Goal: Communication & Community: Answer question/provide support

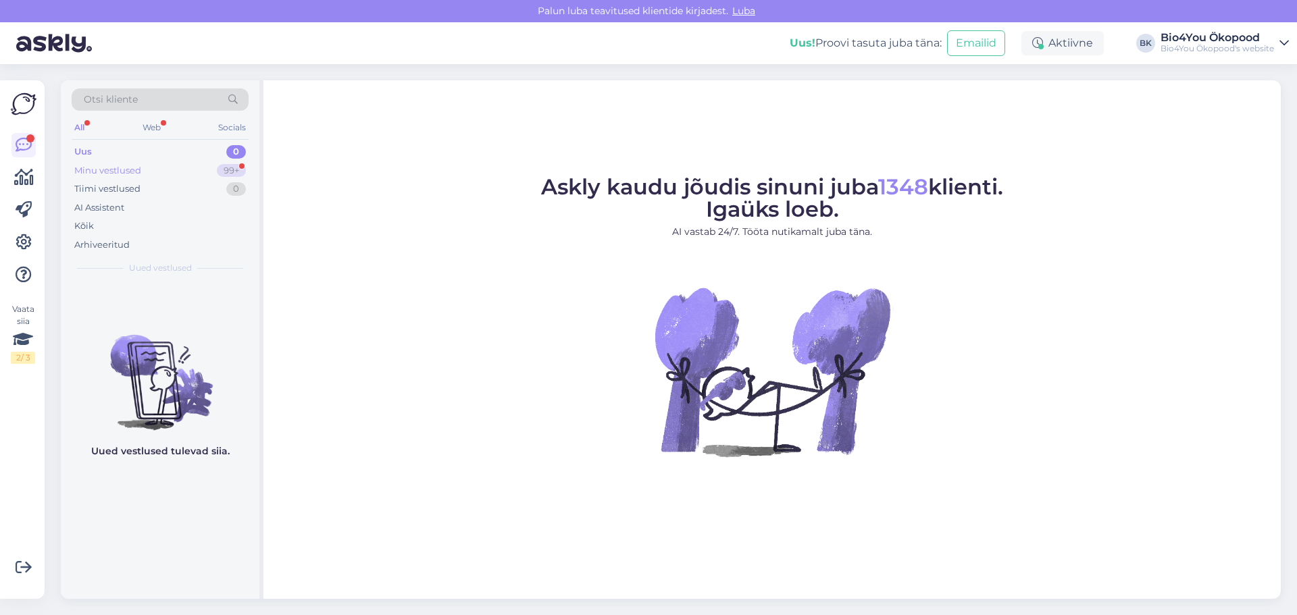
click at [149, 166] on div "Minu vestlused 99+" at bounding box center [160, 170] width 177 height 19
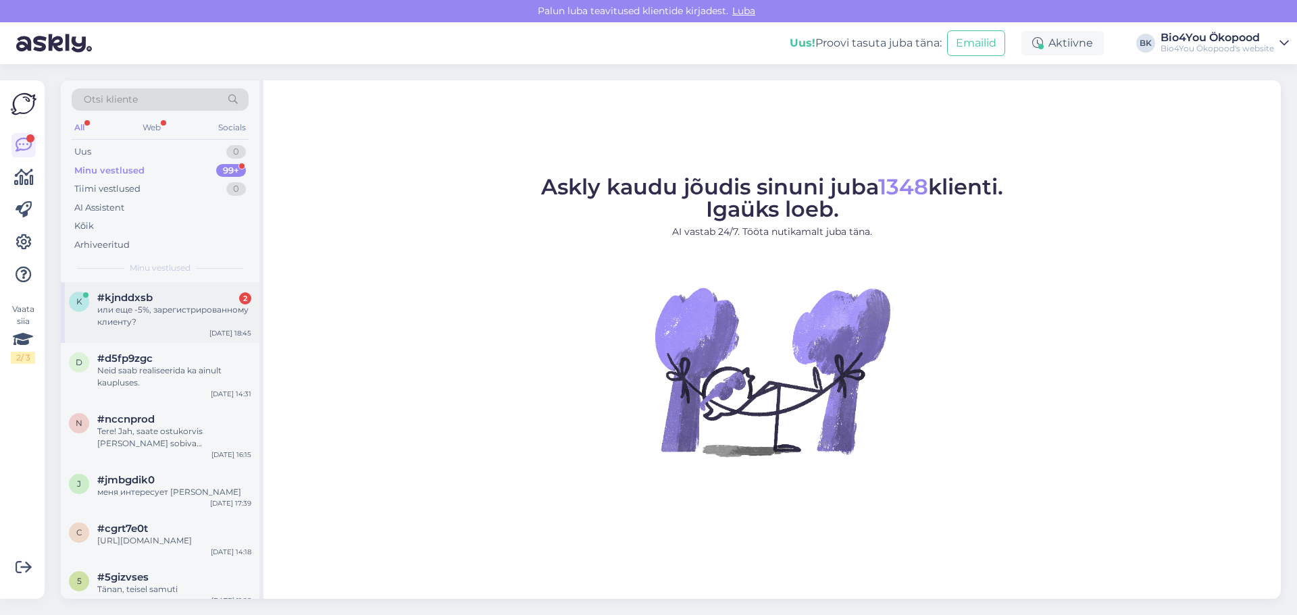
click at [154, 304] on div "или еще -5%, зарегистрированному клиенту?" at bounding box center [174, 316] width 154 height 24
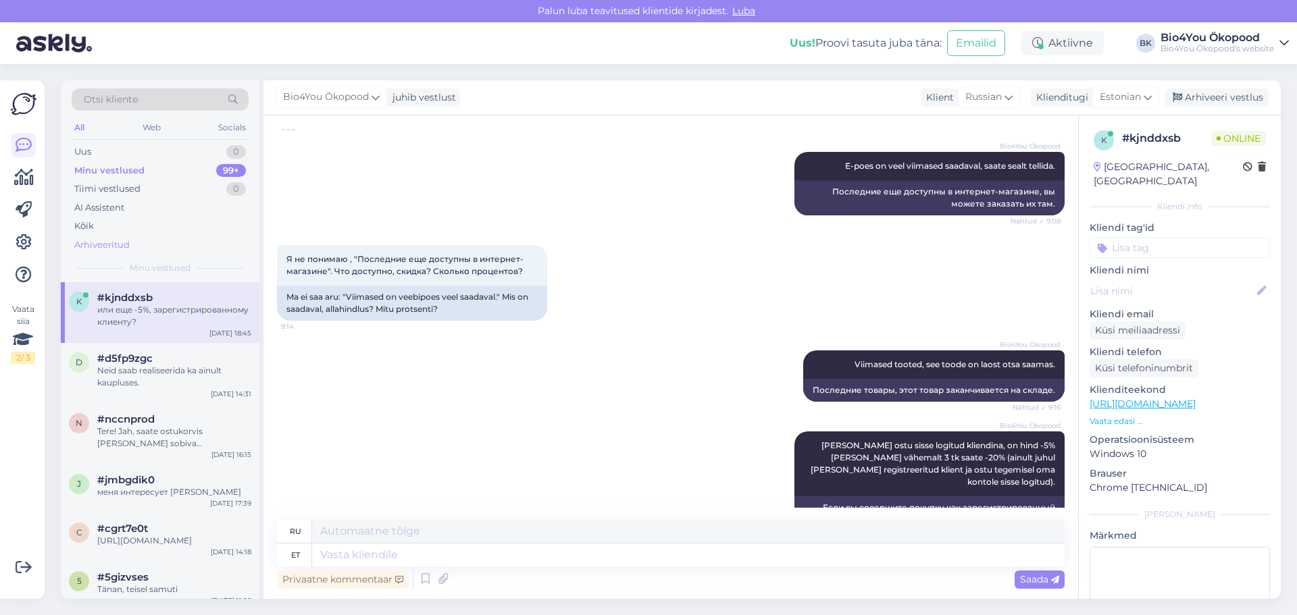
scroll to position [401, 0]
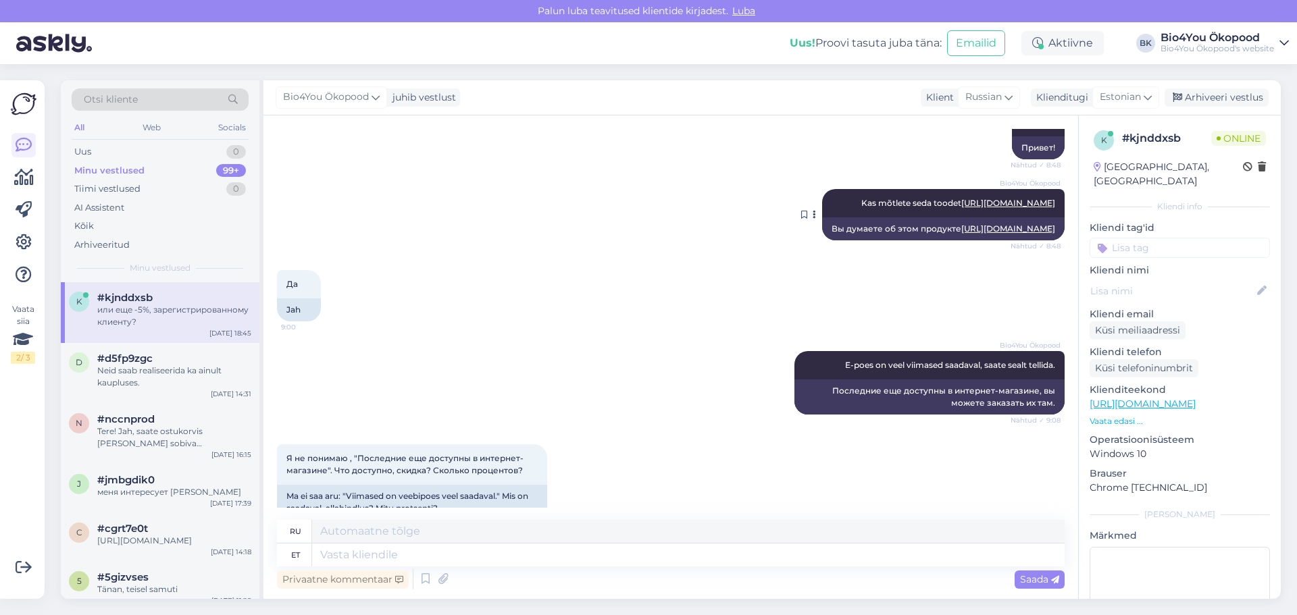
click at [979, 208] on link "[URL][DOMAIN_NAME]" at bounding box center [1008, 203] width 94 height 10
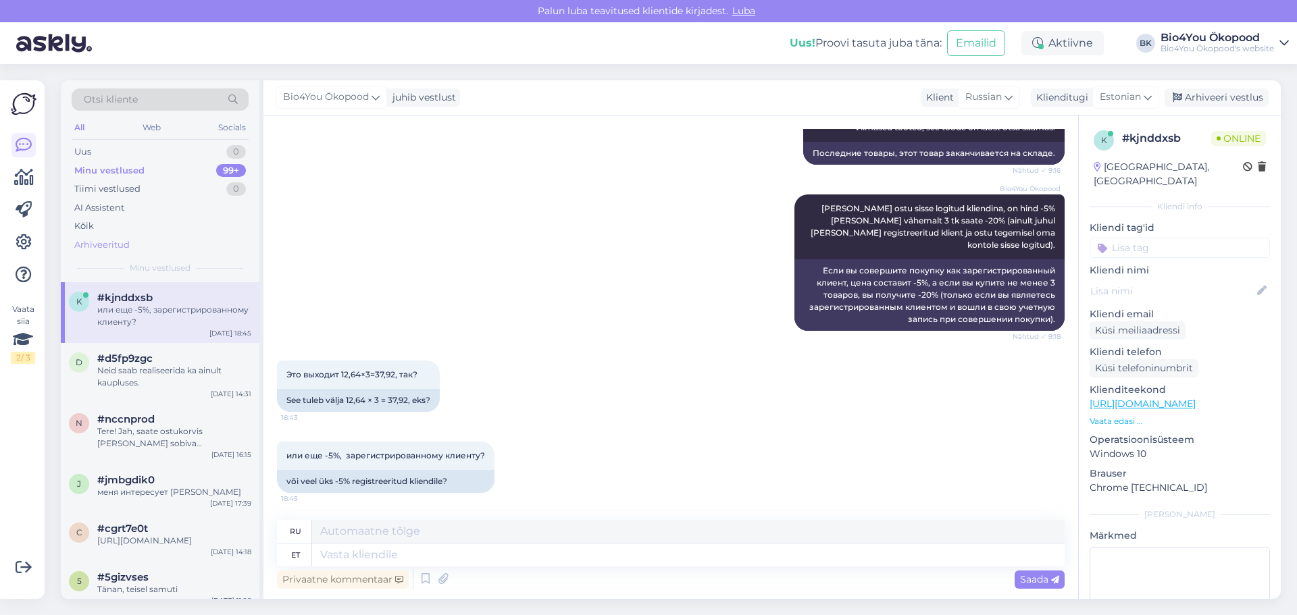
scroll to position [874, 0]
click at [364, 557] on textarea at bounding box center [688, 555] width 753 height 23
type textarea "Jah,"
type textarea "Да,"
type textarea "Jah, 12"
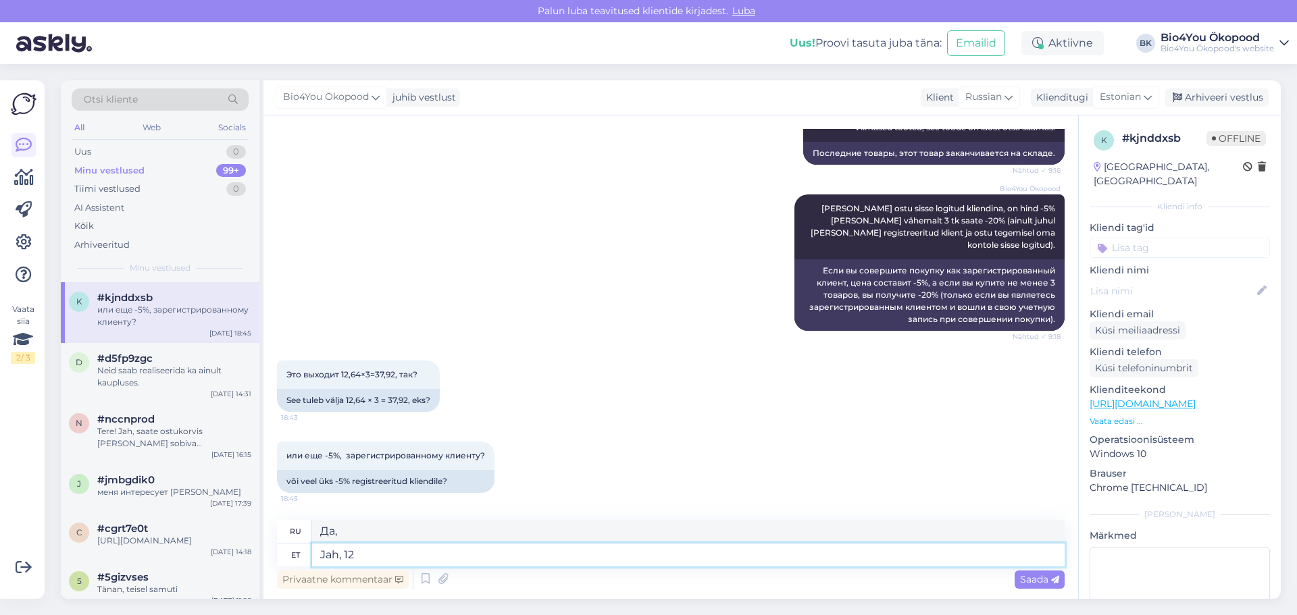
type textarea "Да, 1"
type textarea "Jah, 12,6"
type textarea "Да, 12,"
type textarea "Jah, 12,64€"
type textarea "Да, 12,64 евро"
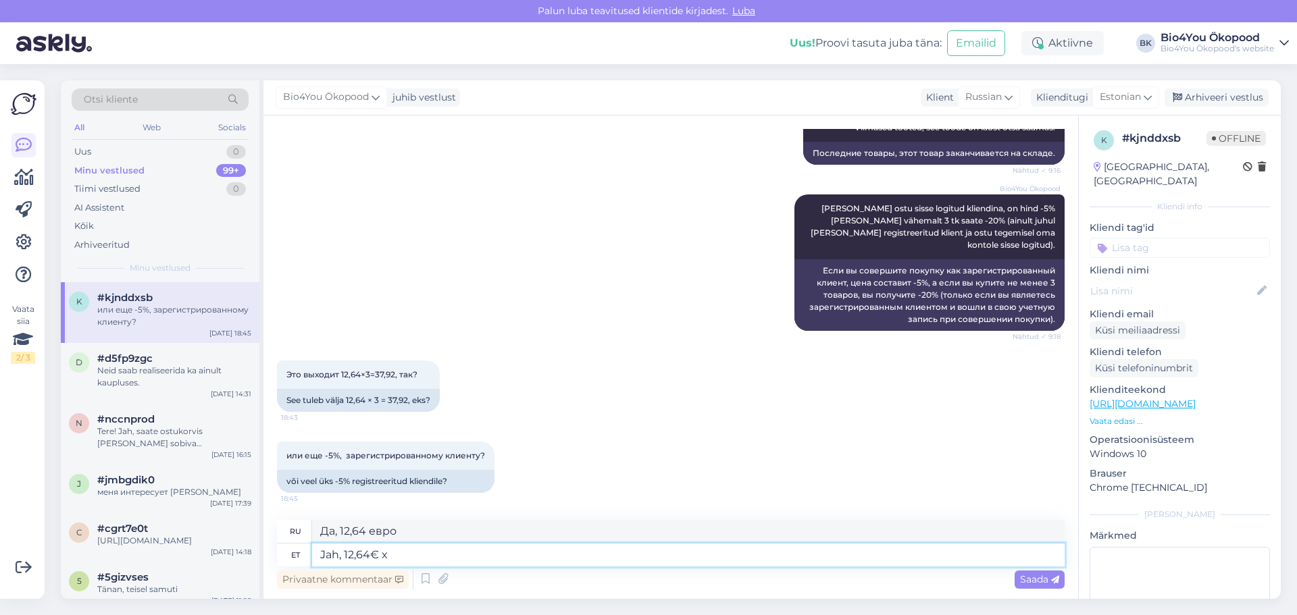
type textarea "Jah, 12,64€ x"
type textarea "Да, 12,64 евро x"
type textarea "Jah, 12,64€ x 3"
type textarea "Да, 12,64 евро x 3"
type textarea "Jah, 12,64€ x 3."
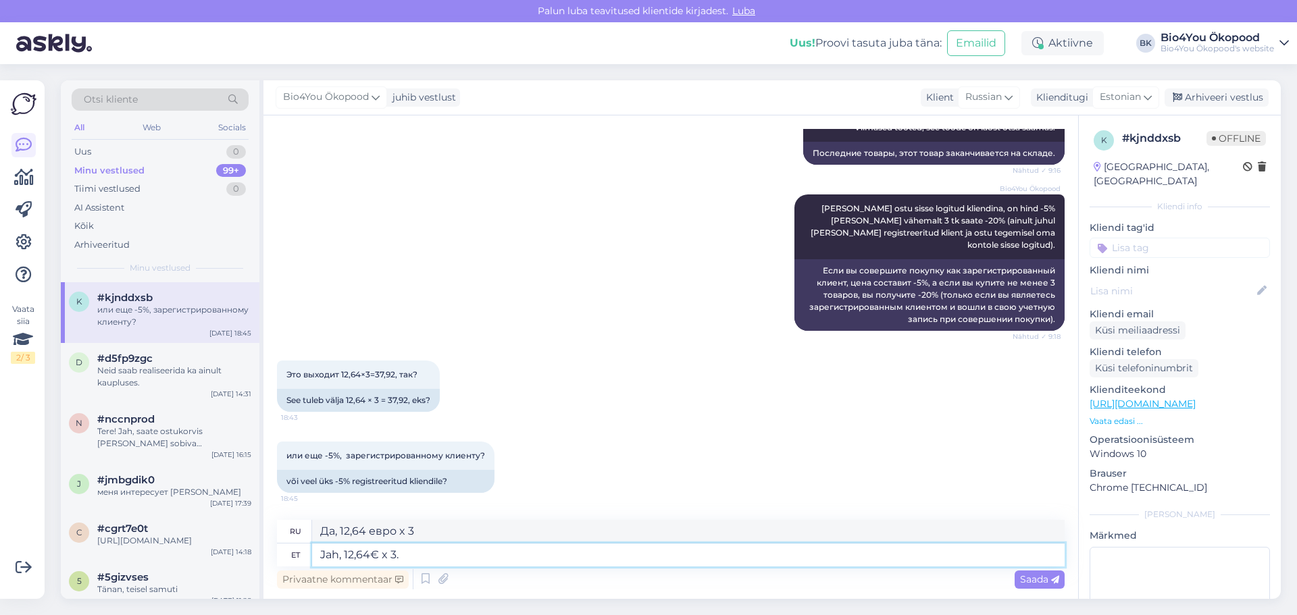
type textarea "Да, 12,64 евро x 3."
type textarea "Jah, 12,64€ x 3. [PERSON_NAME]"
type textarea "Да, 12,64 евро x 3. Доп."
type textarea "Jah, 12,64€ x 3. [PERSON_NAME] -5%"
type textarea "Да, 12,64 евро x 3. Добавить -5%"
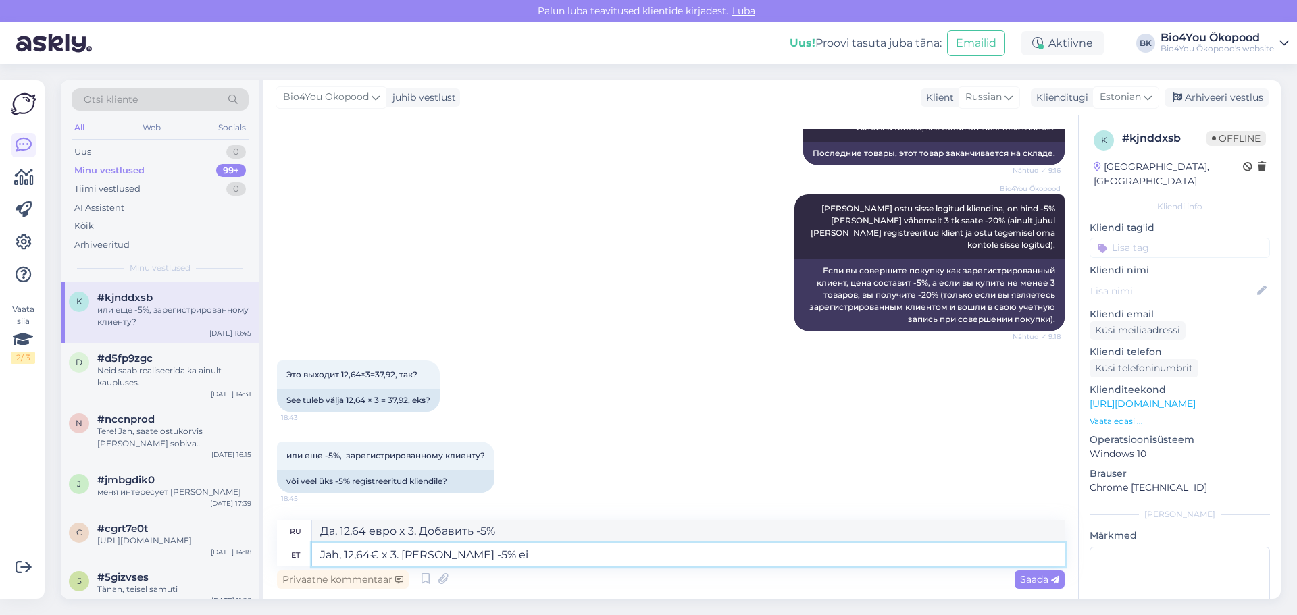
type textarea "Jah, 12,64€ x 3. [PERSON_NAME] -5% ei"
type textarea "Да, 12,64 евро x 3. Добавить -5% нет"
type textarea "Jah, 12,64€ x 3. [PERSON_NAME] -5% [PERSON_NAME]"
type textarea "Да, 12,64 евро x 3. Добавить -5% без ставки."
type textarea "Jah, 12,64€ x 3. [PERSON_NAME] -5% ei rakendu"
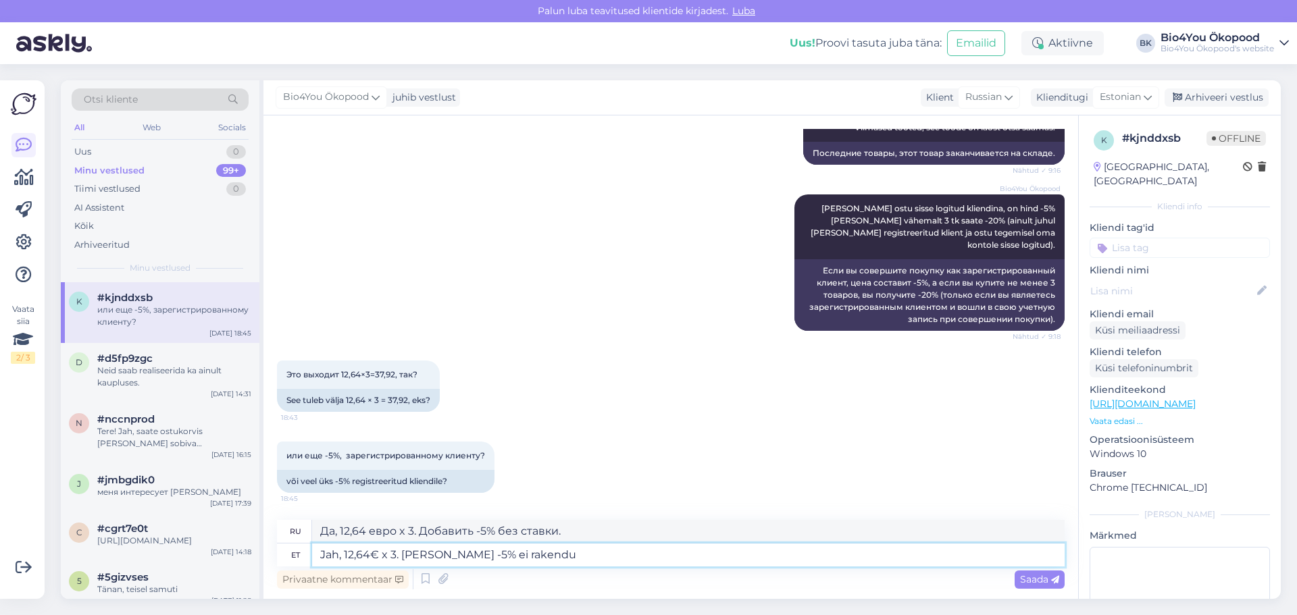
type textarea "Да, 12,64 евро x 3. Надбавка -5% не применяется."
drag, startPoint x: 602, startPoint y: 530, endPoint x: 305, endPoint y: 514, distance: 297.0
click at [307, 514] on div "Vestlus algas [DATE] У вас бывают скидки 15-20%? 8:37 Kas teil on 15-20% [DEMOG…" at bounding box center [670, 358] width 815 height 484
click at [422, 556] on textarea "Jah, 12,64€ x 3. [PERSON_NAME] -5% ei rakendu." at bounding box center [688, 555] width 753 height 23
type textarea "Jah, 12,64€ x 3. Lisaks -5% ei rakendu."
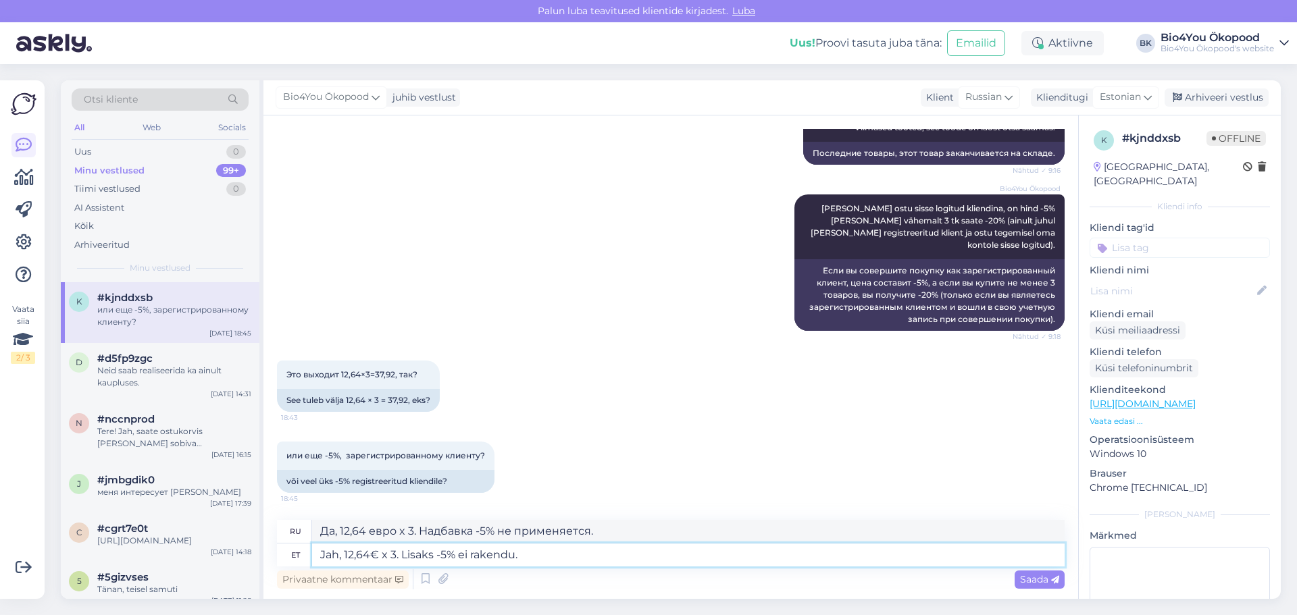
type textarea "Да, 12,64 евро x 3. Дополнительная скидка -5% не применяется."
type textarea "Jah, 12,64€ x 3. Lisaks -5% ei rakendu."
drag, startPoint x: 687, startPoint y: 530, endPoint x: 310, endPoint y: 511, distance: 377.5
click at [310, 511] on div "Vestlus algas [DATE] У вас бывают скидки 15-20%? 8:37 Kas teil on 15-20% [DEMOG…" at bounding box center [670, 358] width 815 height 484
click at [760, 558] on textarea "Jah, 12,64€ x 3. Lisaks -5% ei rakendu." at bounding box center [688, 555] width 753 height 23
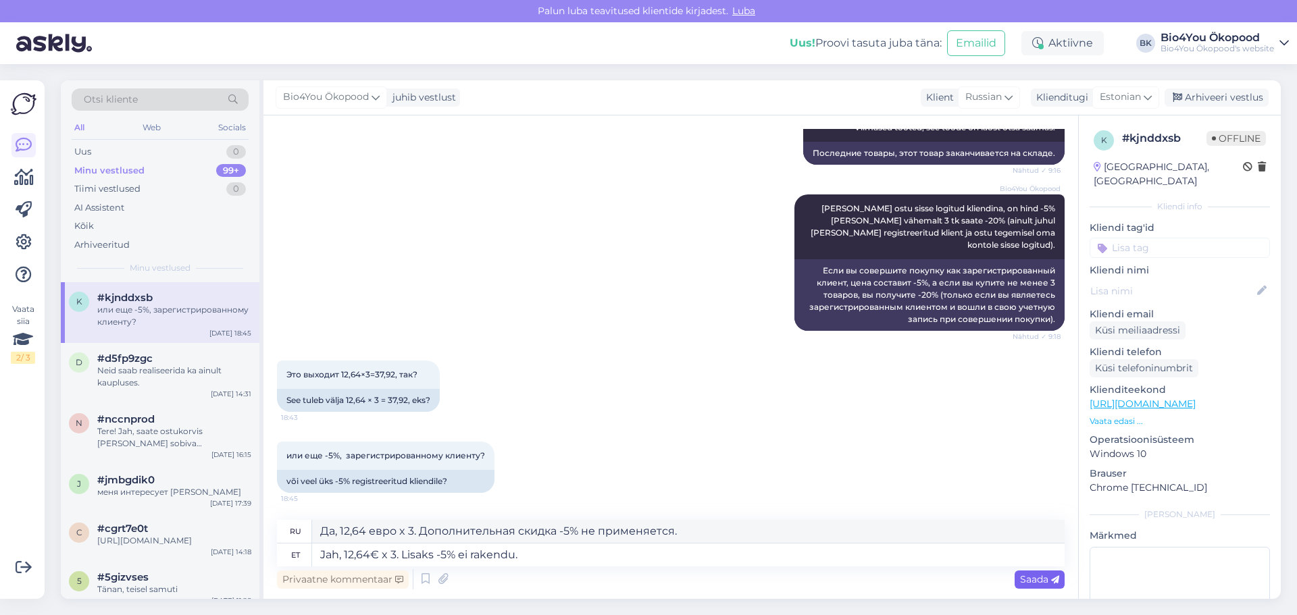
click at [1033, 576] on span "Saada" at bounding box center [1039, 580] width 39 height 12
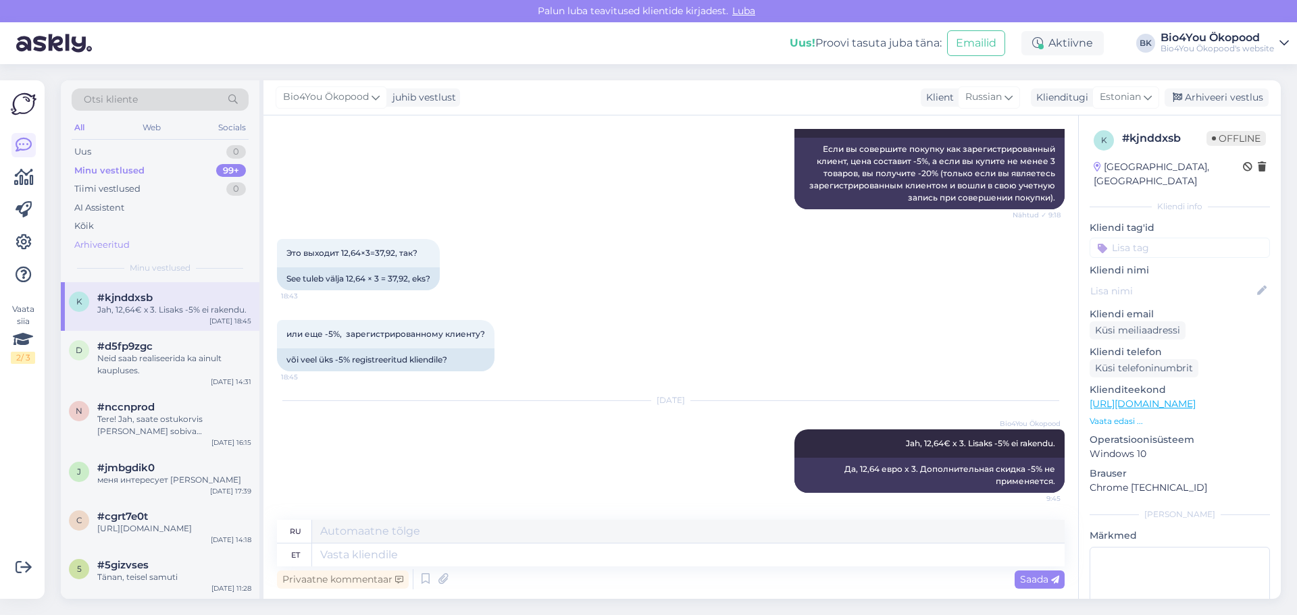
scroll to position [995, 0]
